Goal: Transaction & Acquisition: Subscribe to service/newsletter

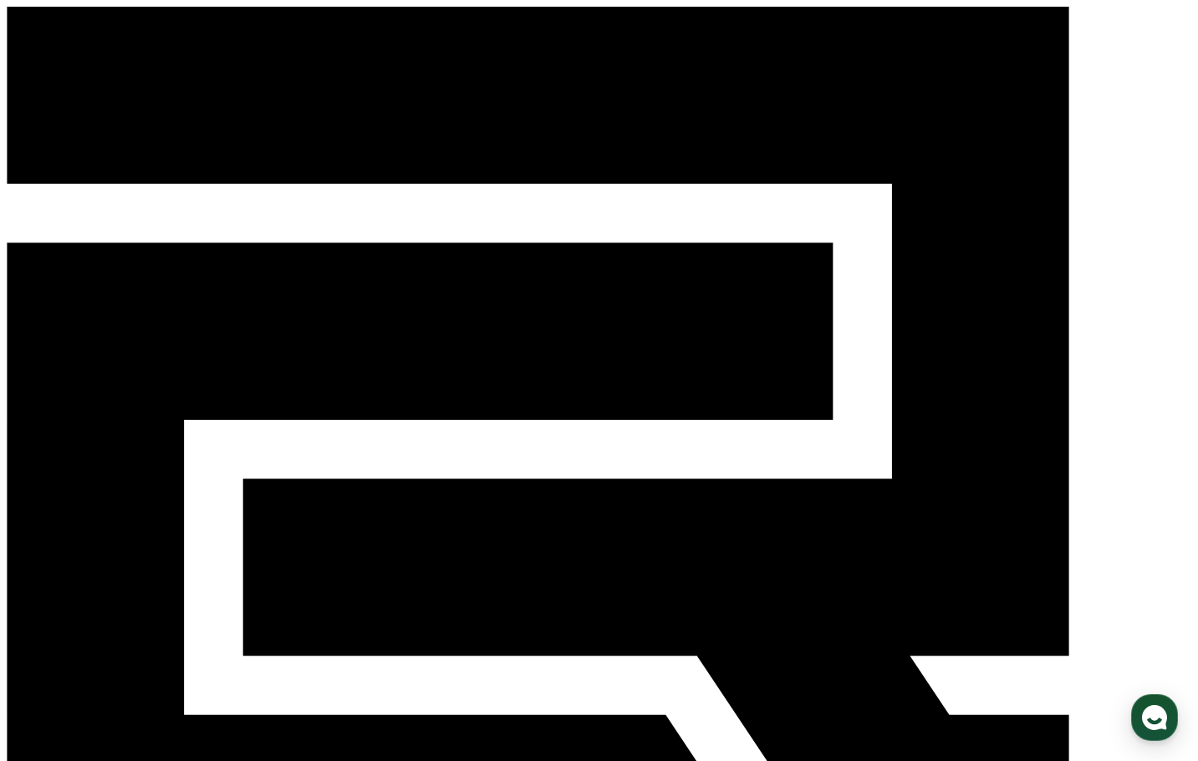
drag, startPoint x: 574, startPoint y: 332, endPoint x: 573, endPoint y: 341, distance: 9.3
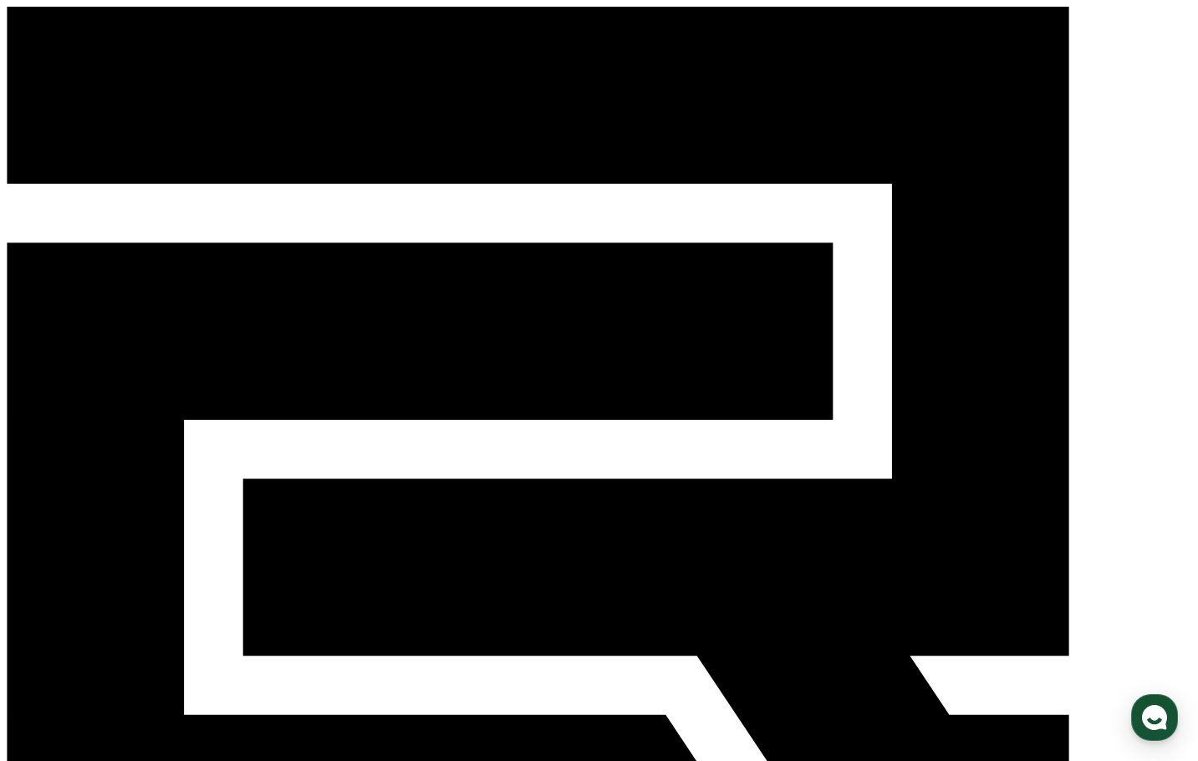
paste input "*******"
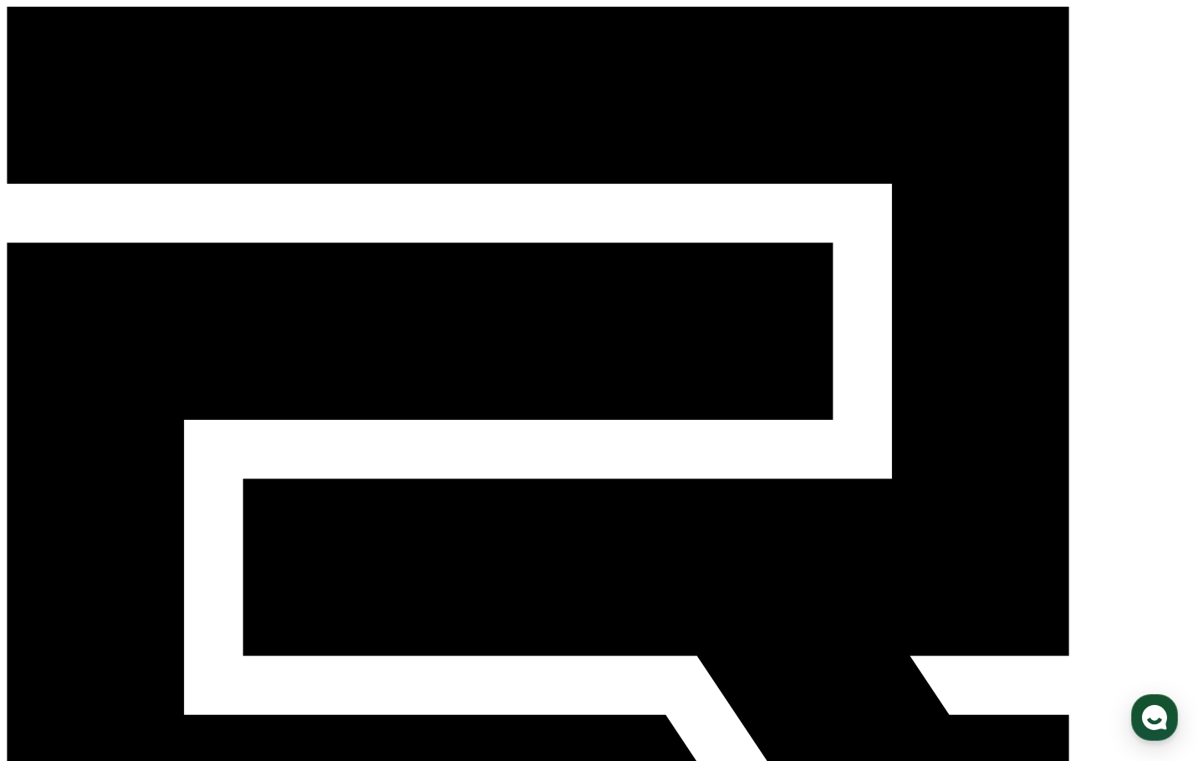
type input "*******"
drag, startPoint x: 1111, startPoint y: 287, endPoint x: 875, endPoint y: 257, distance: 237.6
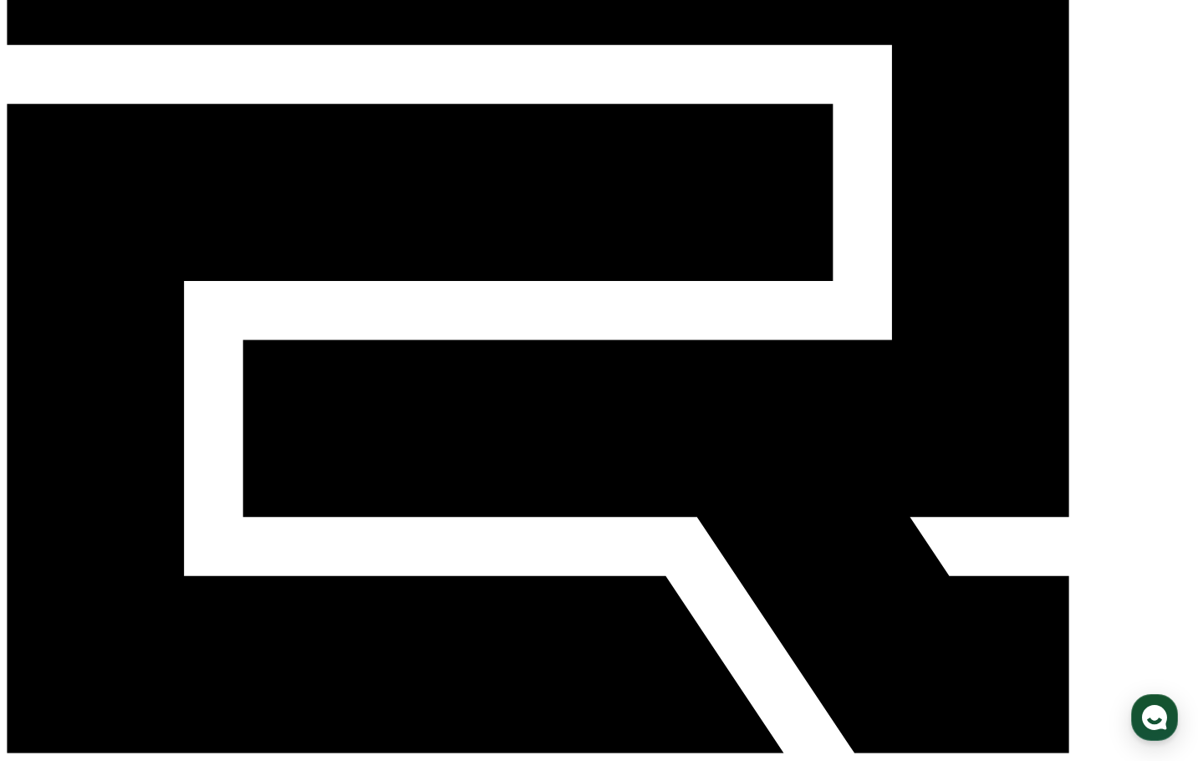
scroll to position [167, 0]
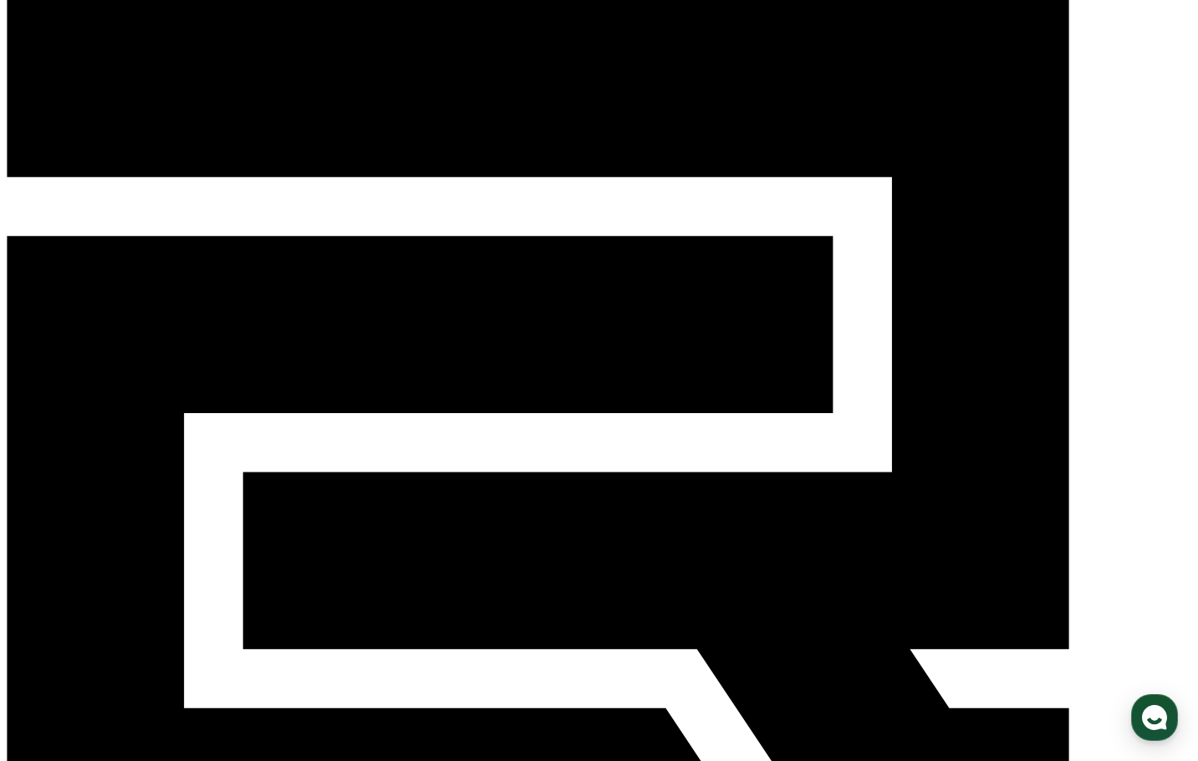
scroll to position [0, 0]
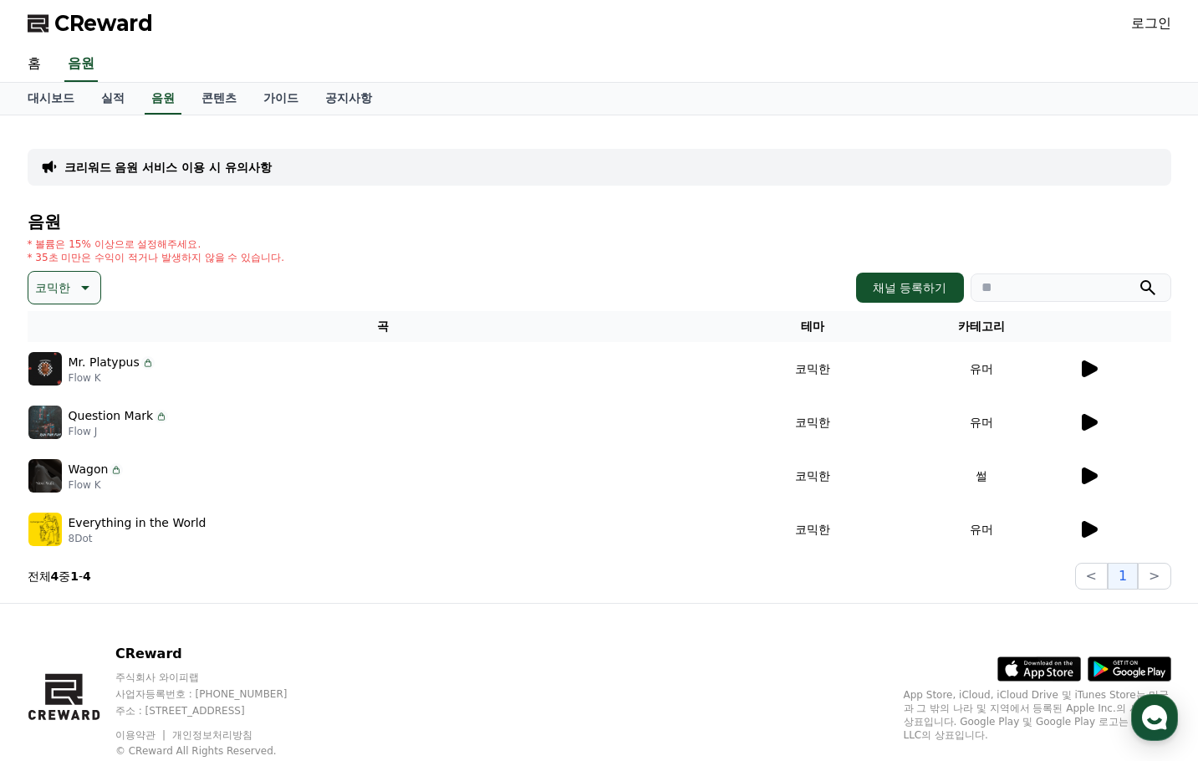
click at [1095, 478] on icon at bounding box center [1090, 475] width 16 height 17
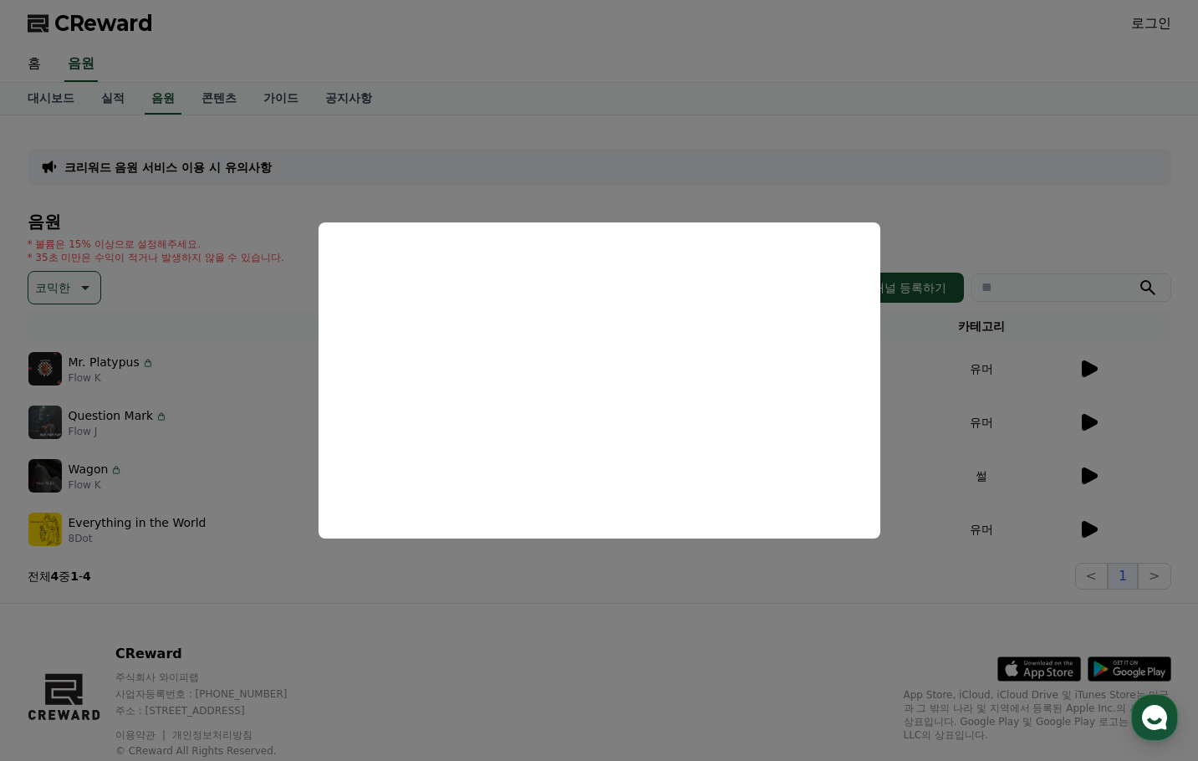
click at [765, 189] on button "close modal" at bounding box center [599, 380] width 1198 height 761
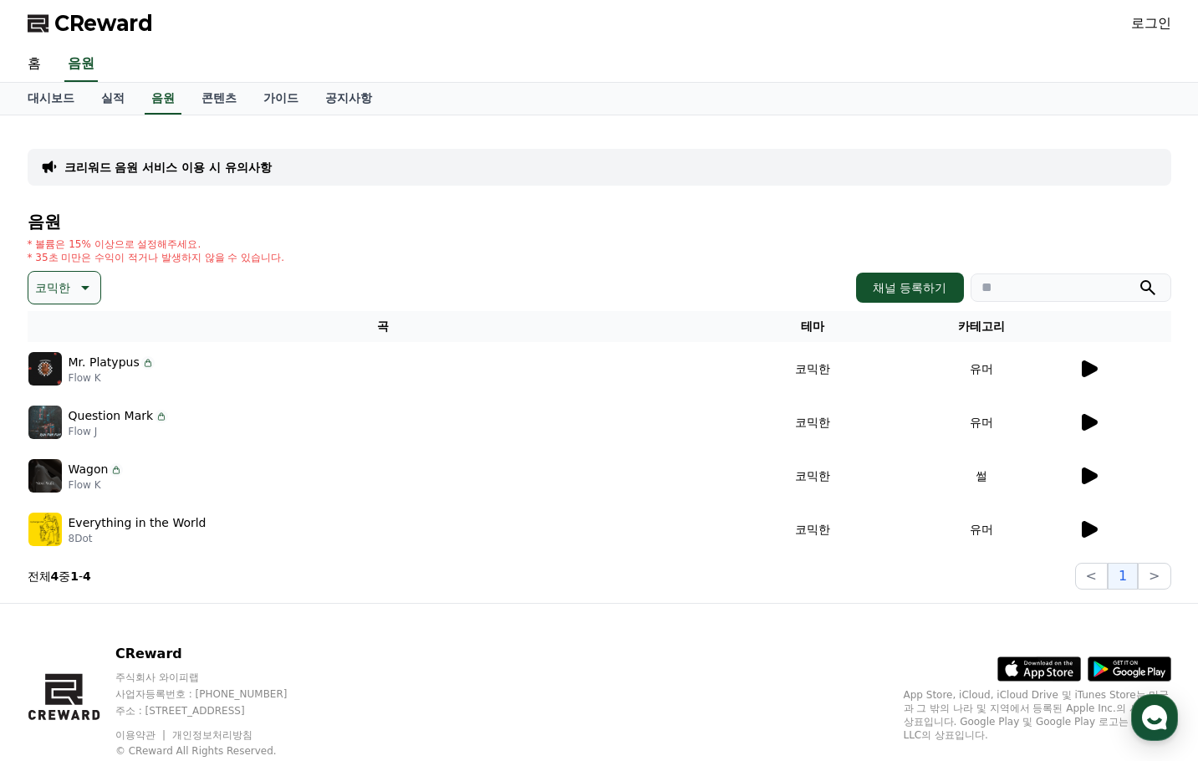
click at [84, 472] on p "Wagon" at bounding box center [89, 470] width 40 height 18
click at [1148, 23] on link "로그인" at bounding box center [1151, 23] width 40 height 20
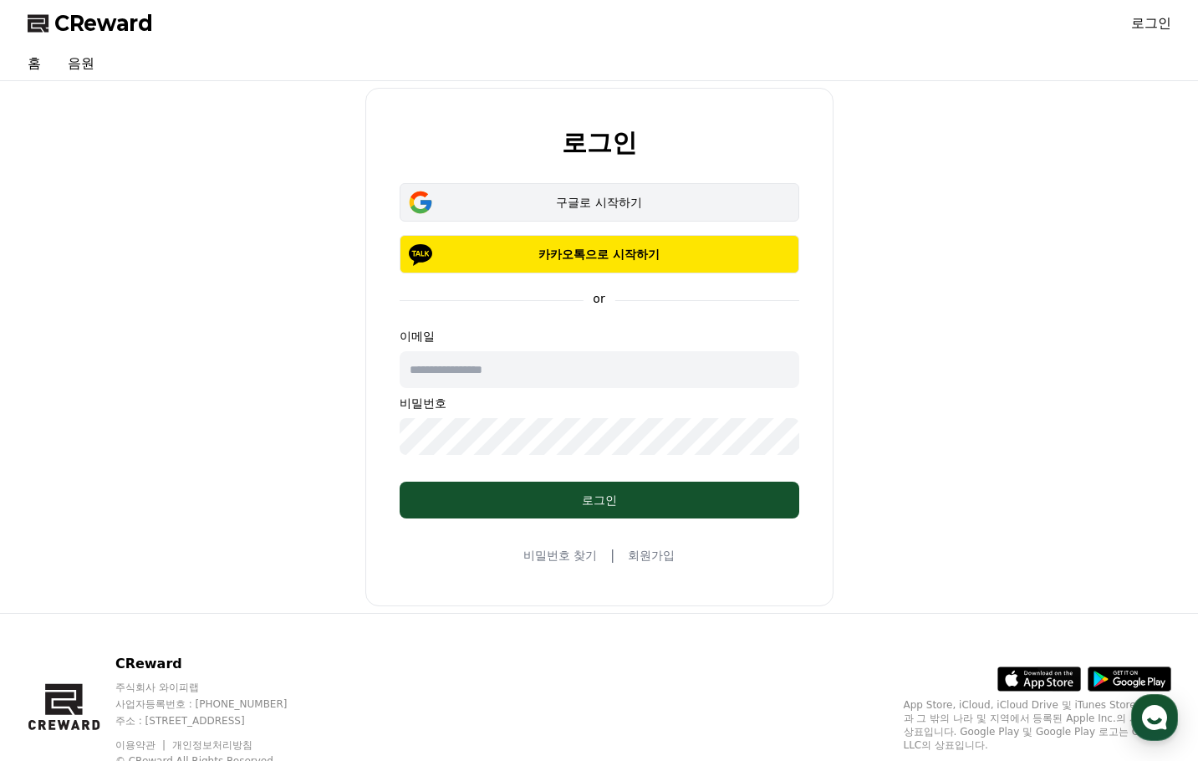
click at [612, 196] on div "구글로 시작하기" at bounding box center [599, 202] width 351 height 17
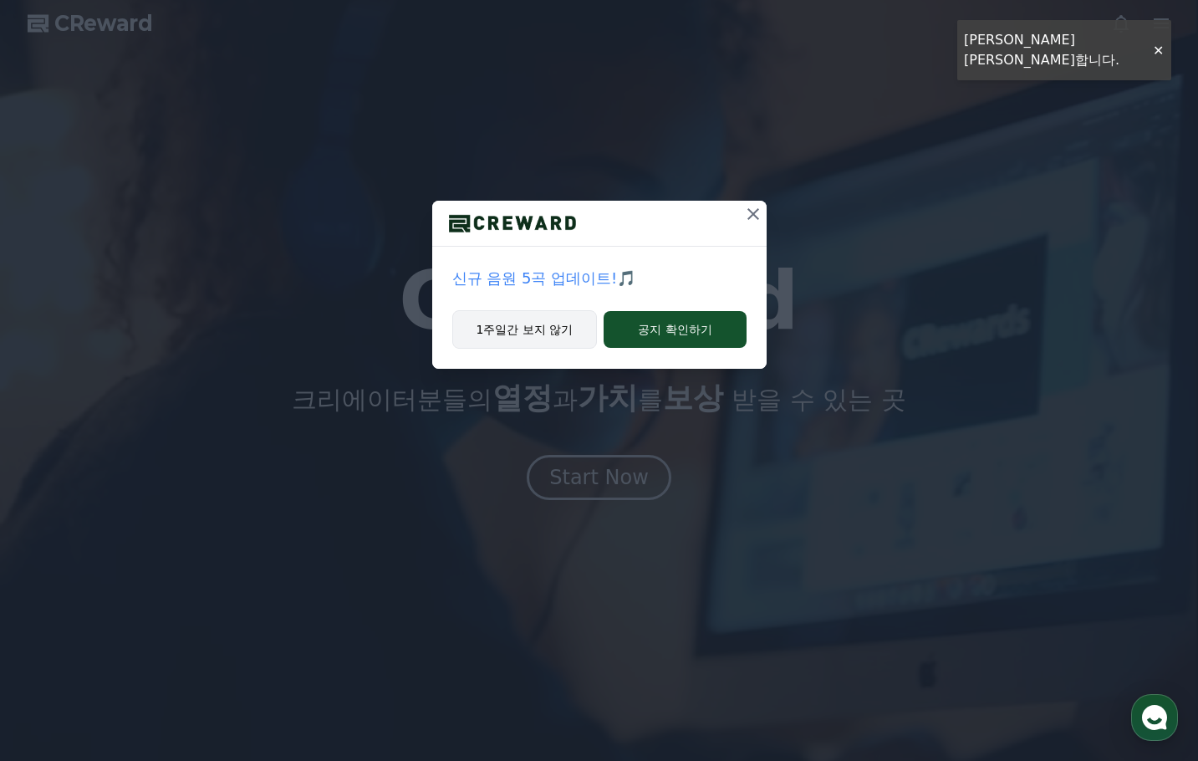
click at [583, 325] on button "1주일간 보지 않기" at bounding box center [524, 329] width 145 height 38
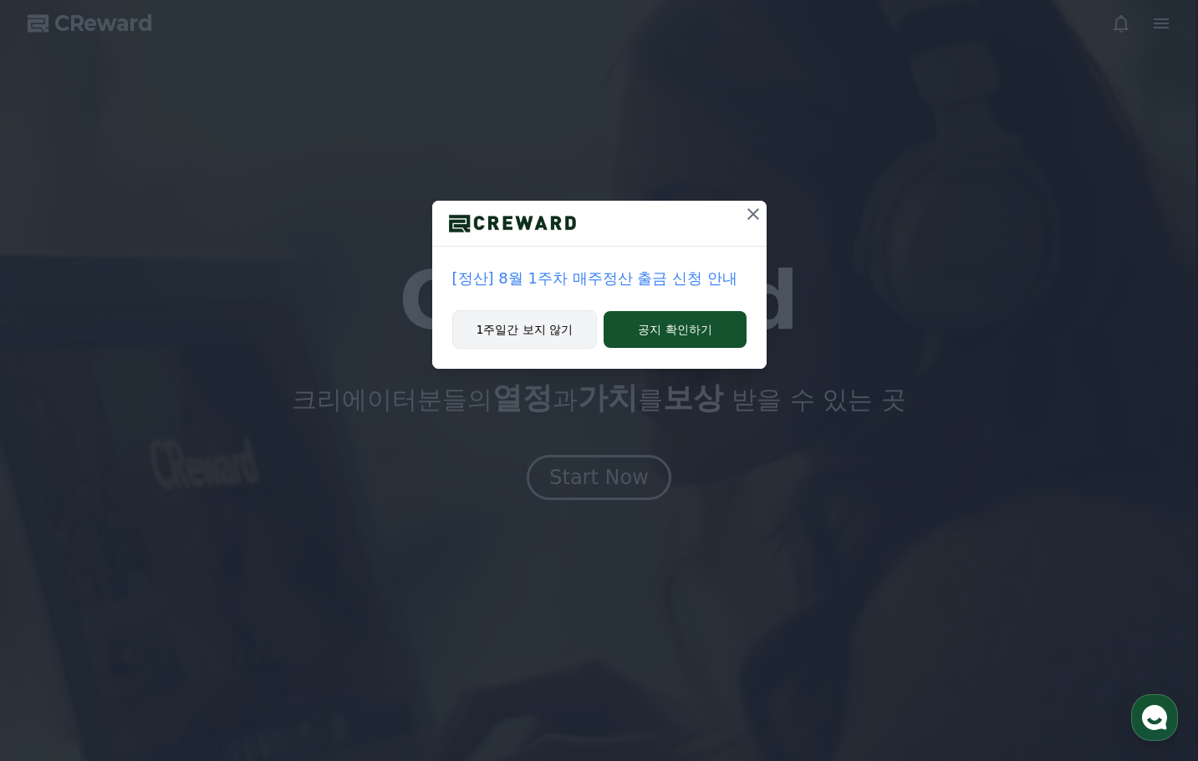
click at [561, 325] on button "1주일간 보지 않기" at bounding box center [524, 329] width 145 height 38
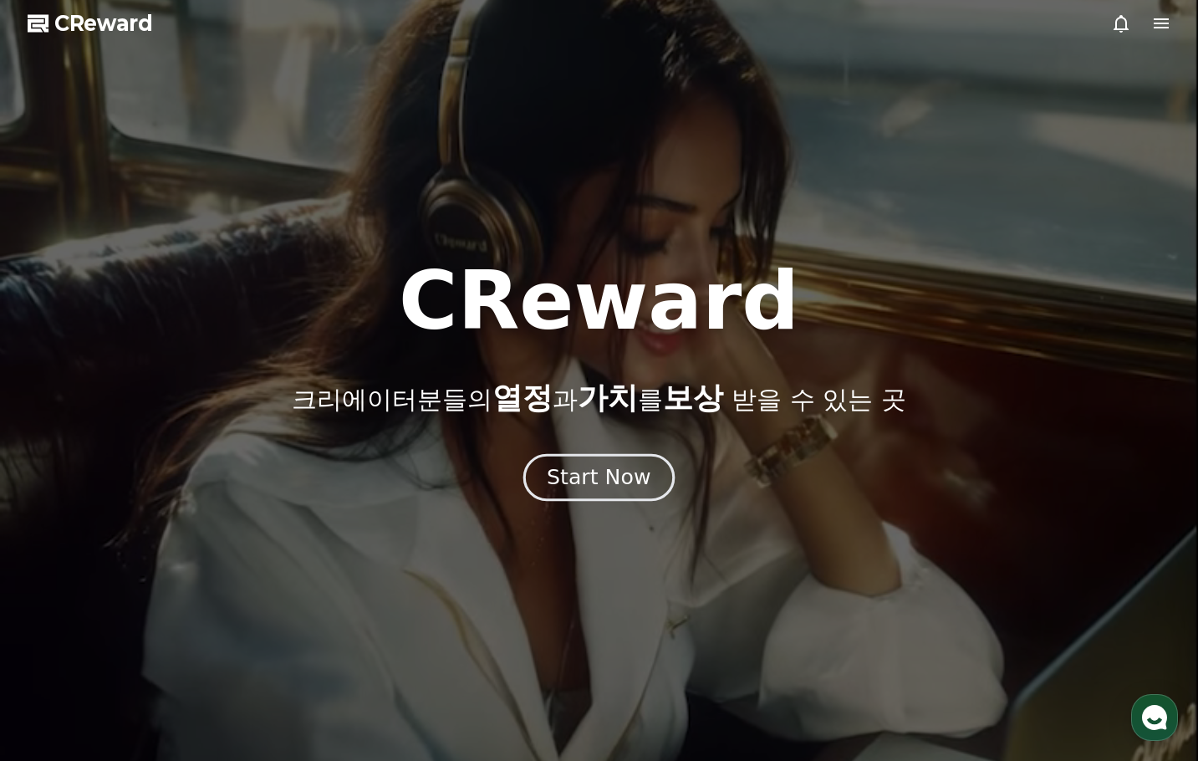
click at [599, 479] on div "Start Now" at bounding box center [599, 477] width 104 height 28
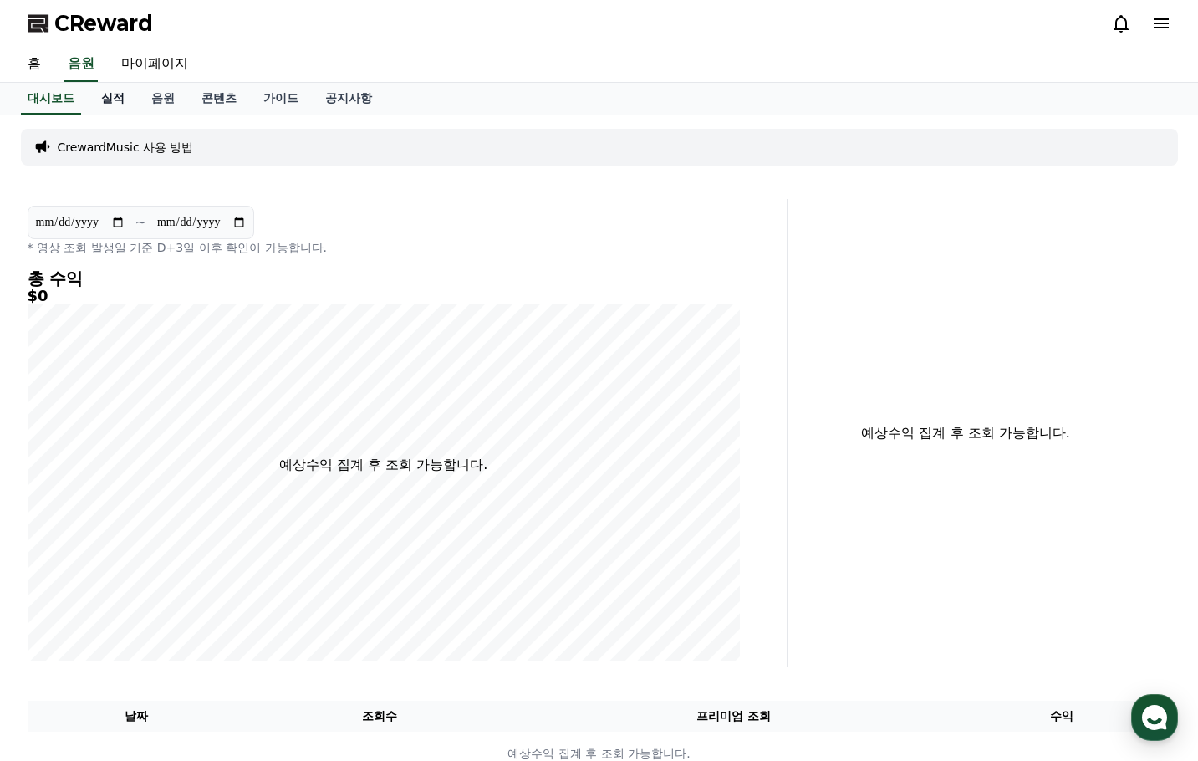
click at [120, 99] on link "실적" at bounding box center [113, 99] width 50 height 32
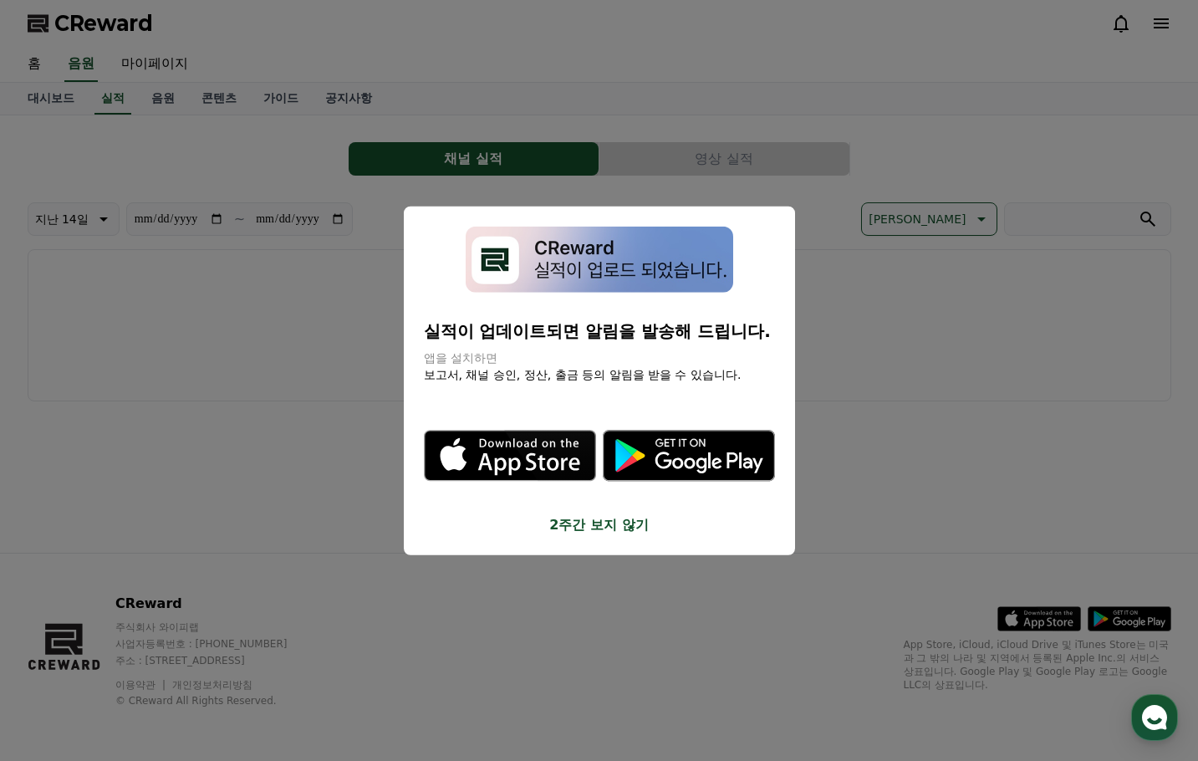
click at [599, 533] on button "2주간 보지 않기" at bounding box center [599, 524] width 351 height 20
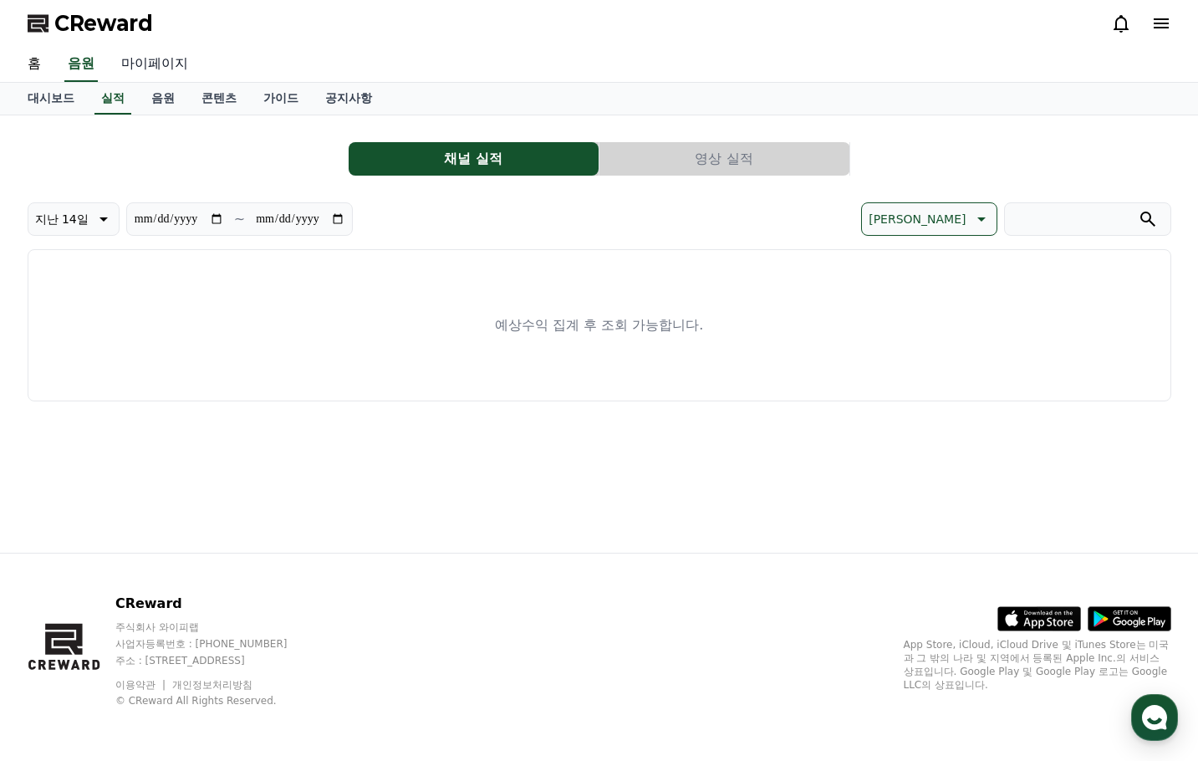
click at [156, 69] on link "마이페이지" at bounding box center [155, 64] width 94 height 35
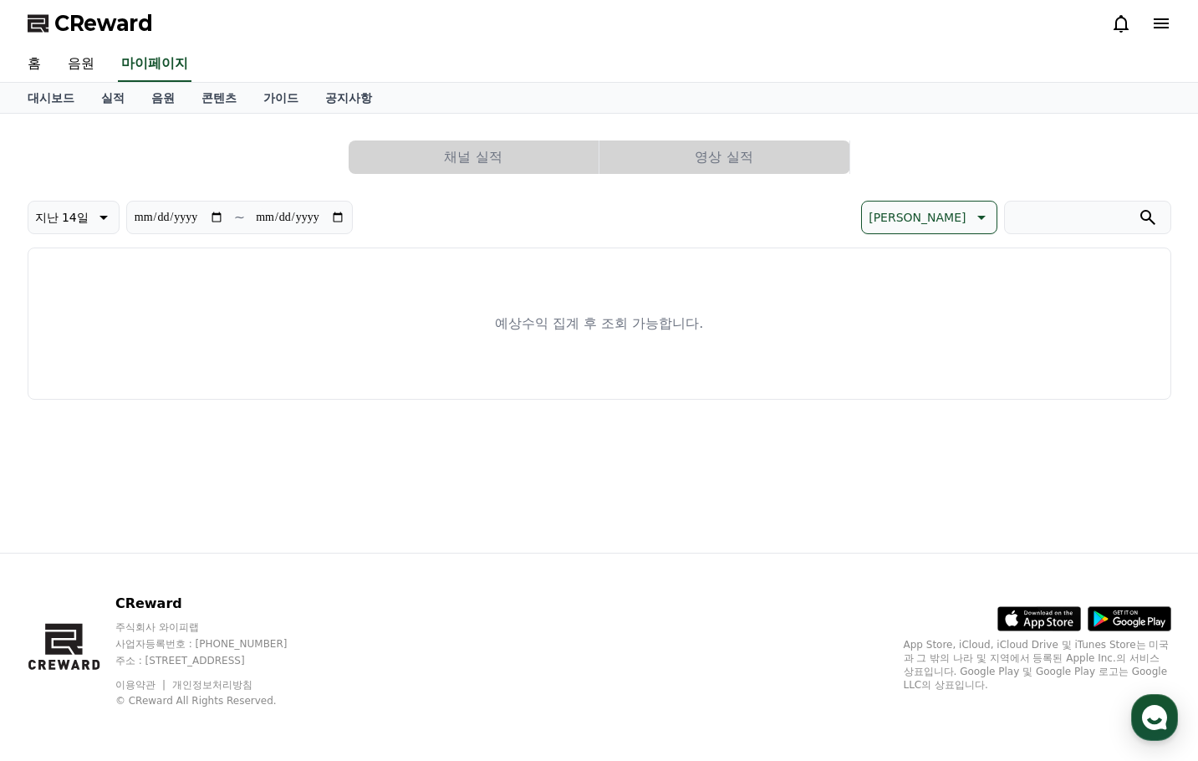
select select "**********"
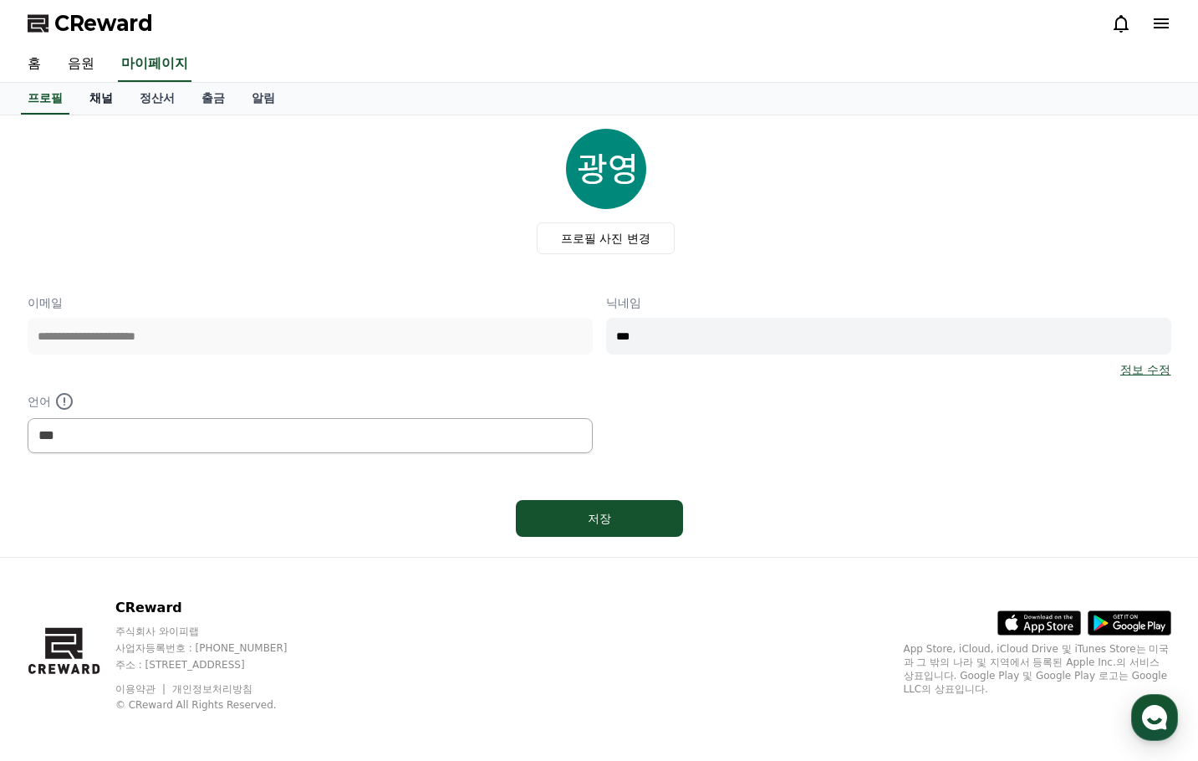
click at [107, 93] on link "채널" at bounding box center [101, 99] width 50 height 32
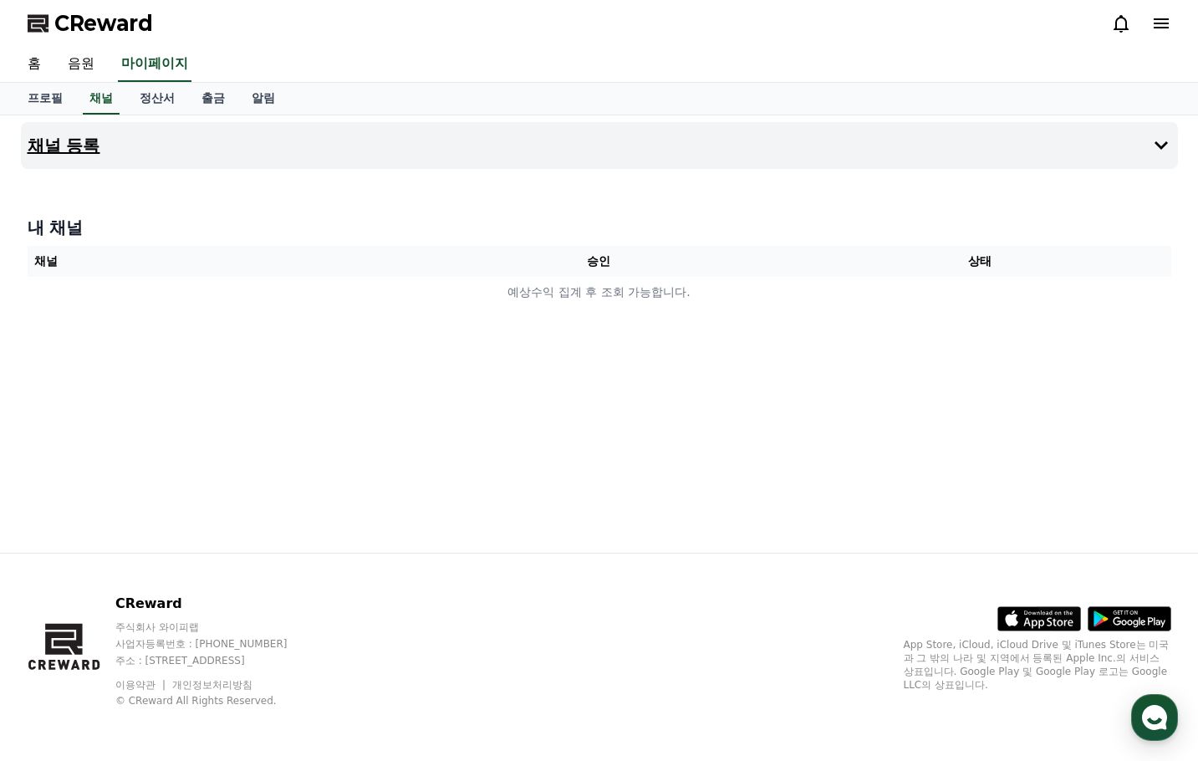
click at [1118, 148] on button "채널 등록" at bounding box center [599, 145] width 1157 height 47
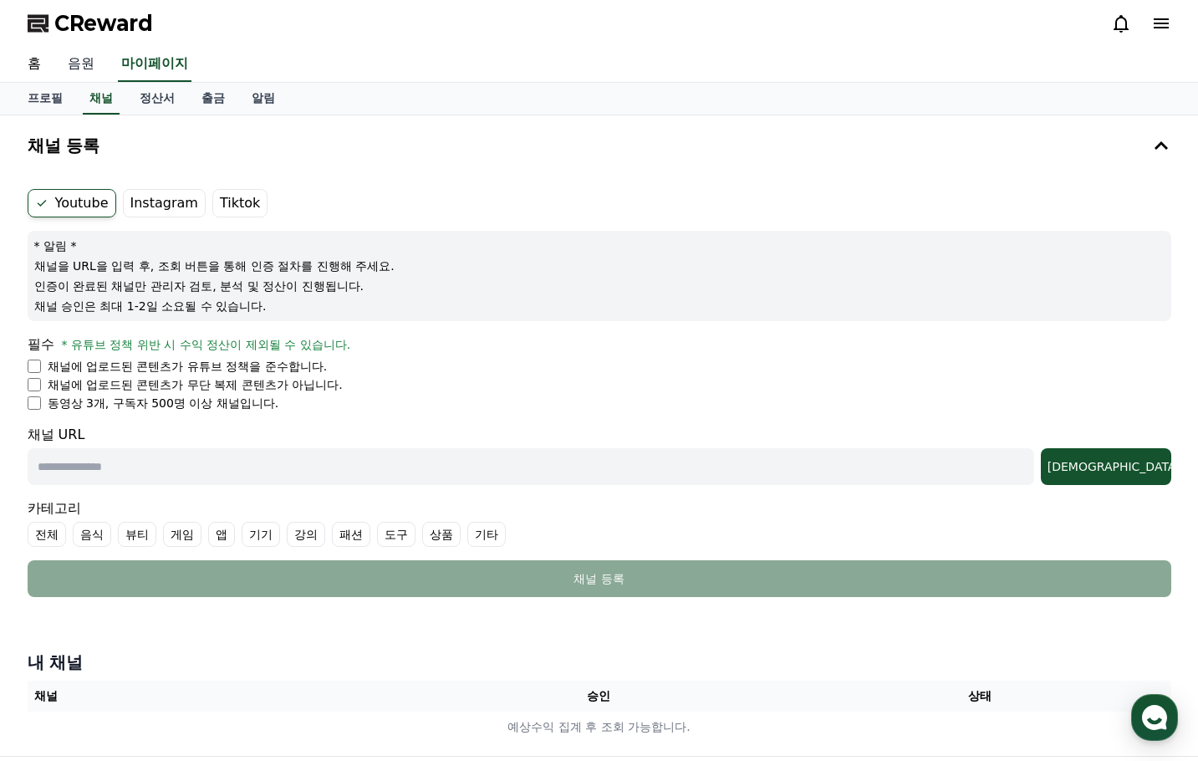
click at [73, 71] on link "음원" at bounding box center [81, 64] width 54 height 35
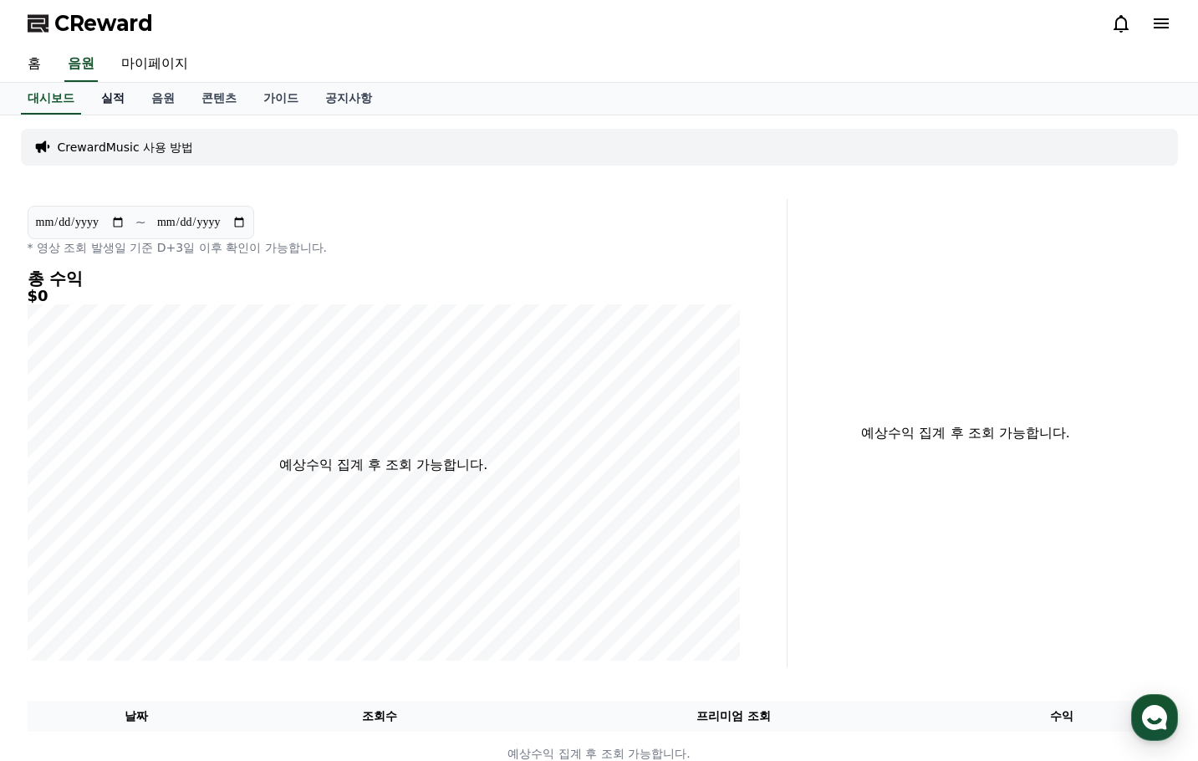
click at [114, 104] on link "실적" at bounding box center [113, 99] width 50 height 32
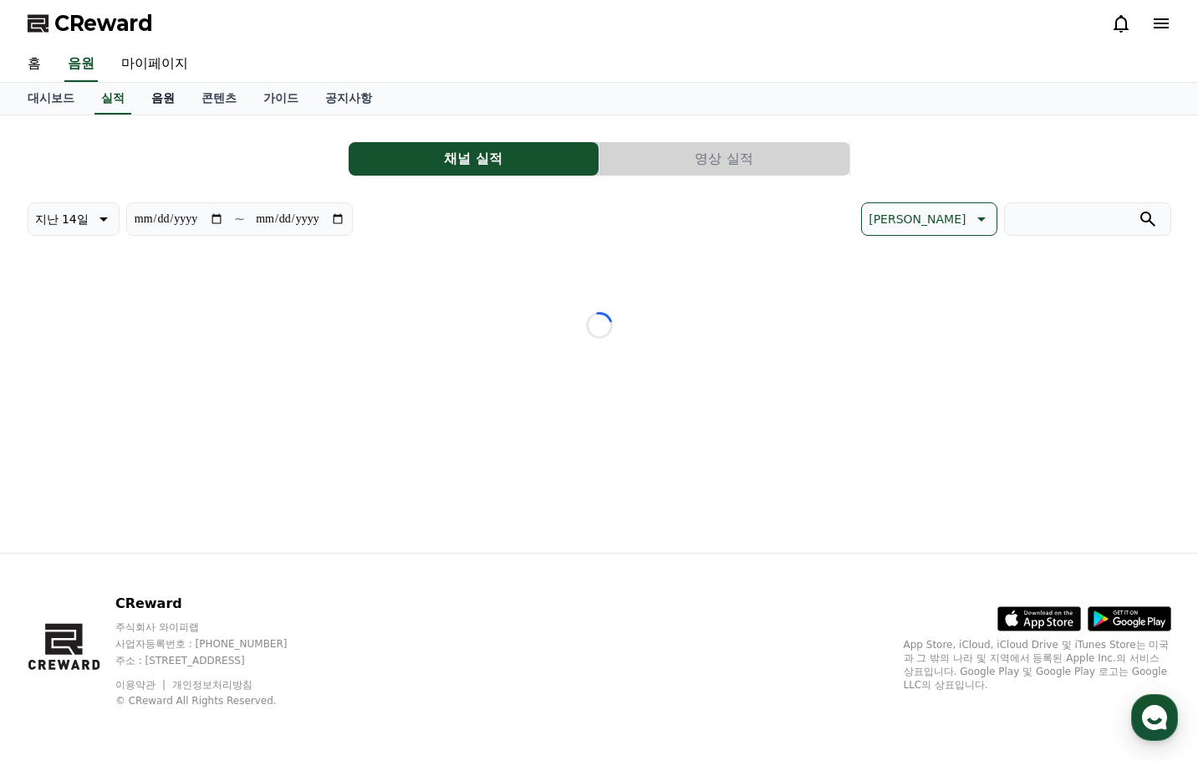
click at [156, 103] on link "음원" at bounding box center [163, 99] width 50 height 32
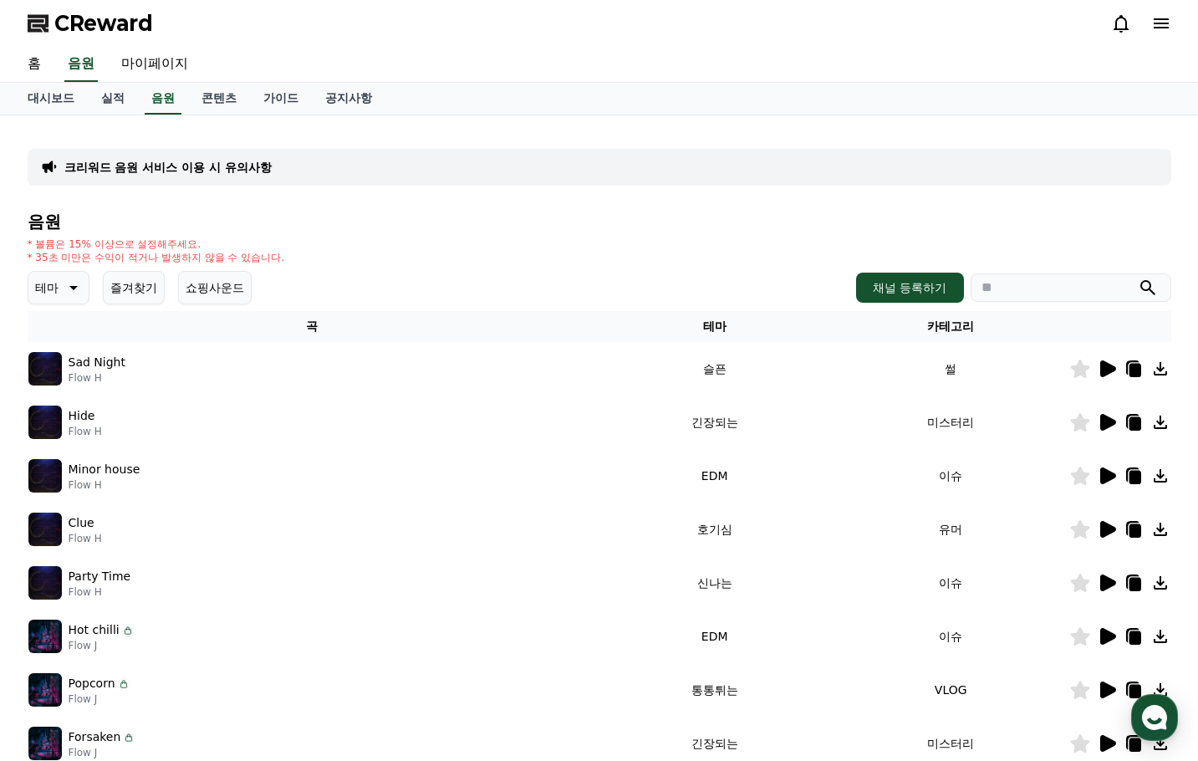
click at [60, 291] on button "테마" at bounding box center [59, 287] width 62 height 33
click at [68, 465] on button "코믹한" at bounding box center [54, 469] width 48 height 37
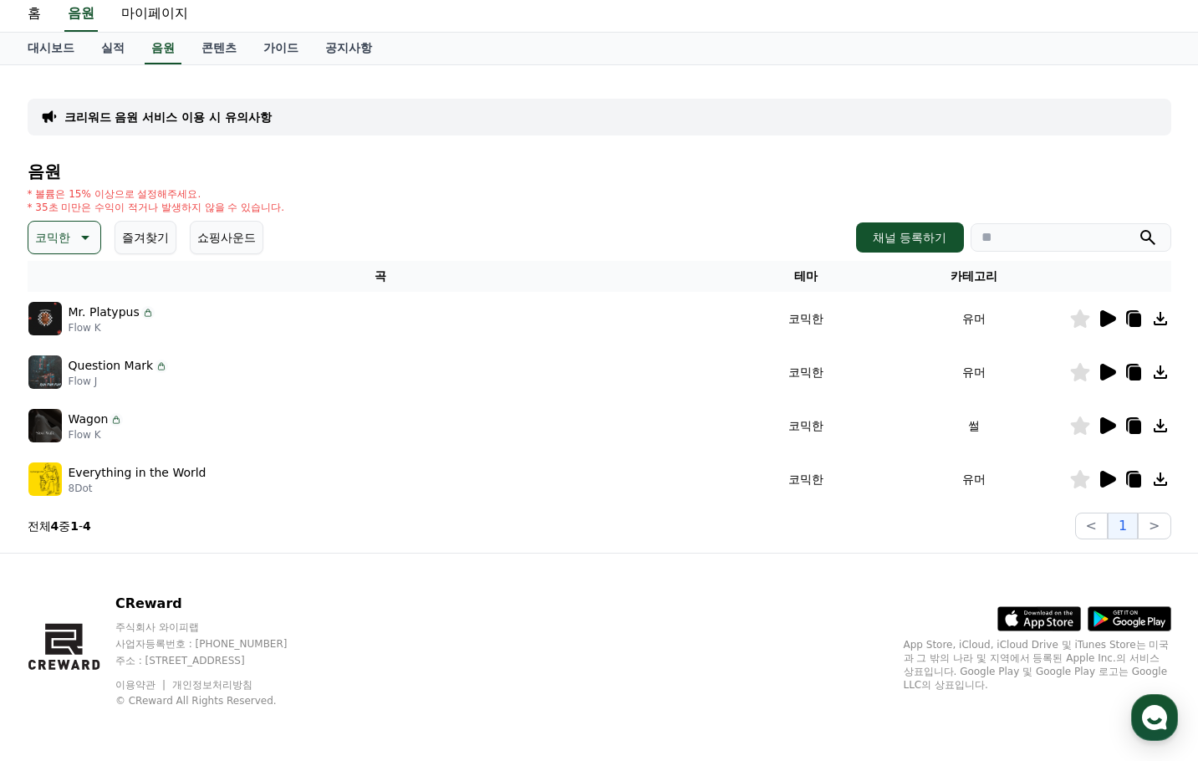
click at [1160, 425] on icon at bounding box center [1160, 425] width 13 height 13
